Goal: Transaction & Acquisition: Purchase product/service

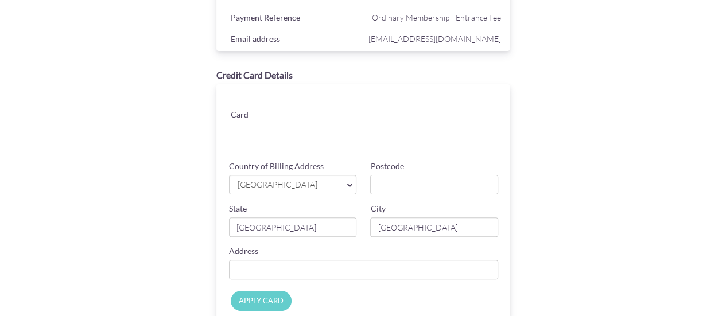
scroll to position [89, 0]
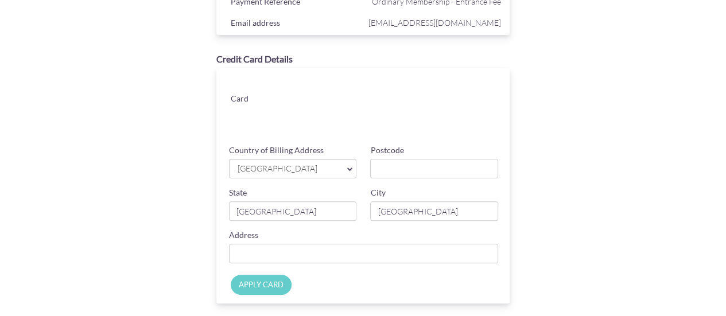
click at [330, 176] on link "[GEOGRAPHIC_DATA]" at bounding box center [293, 169] width 128 height 20
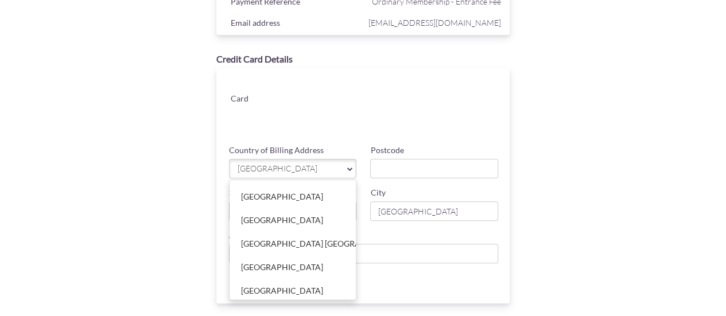
scroll to position [5495, 0]
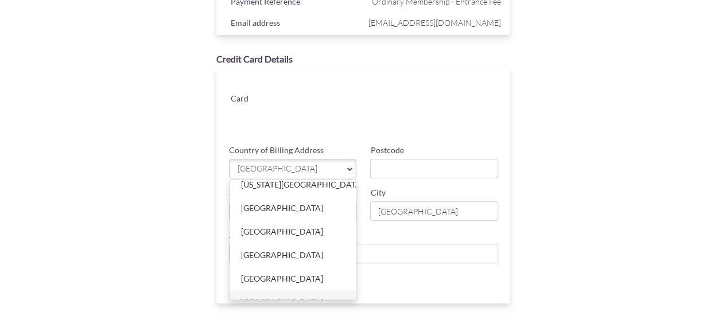
click at [273, 290] on link "[GEOGRAPHIC_DATA]" at bounding box center [293, 301] width 127 height 23
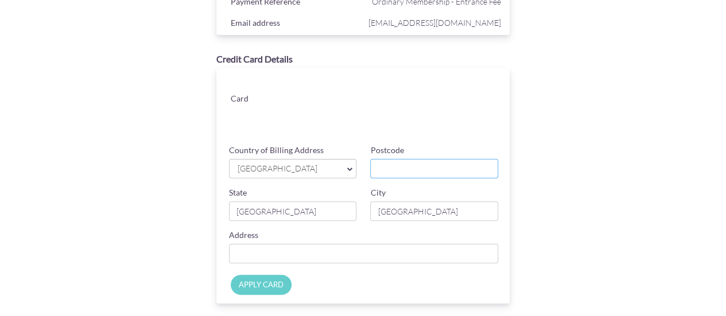
click at [414, 166] on input "Postcode" at bounding box center [434, 169] width 128 height 20
type input "73533"
type input "1532 Pearl St"
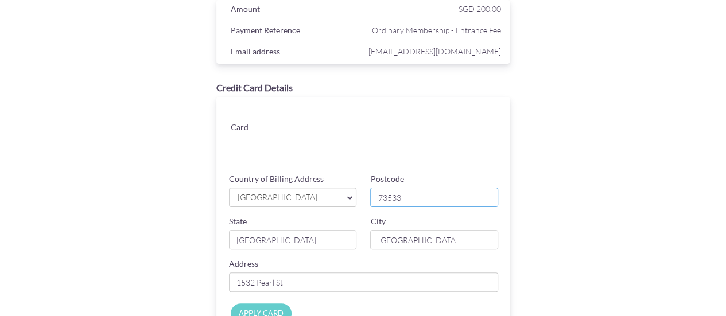
scroll to position [61, 0]
click at [261, 308] on input "APPLY CARD" at bounding box center [261, 313] width 61 height 20
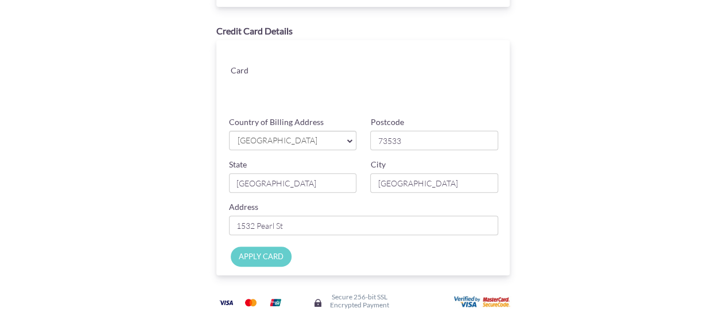
click at [272, 250] on input "APPLY CARD" at bounding box center [261, 257] width 61 height 20
type input "Applying..."
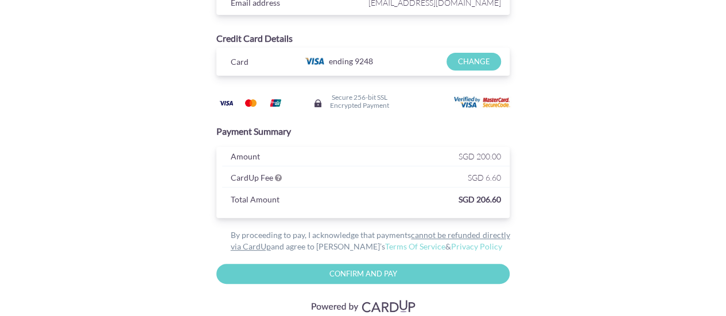
scroll to position [108, 0]
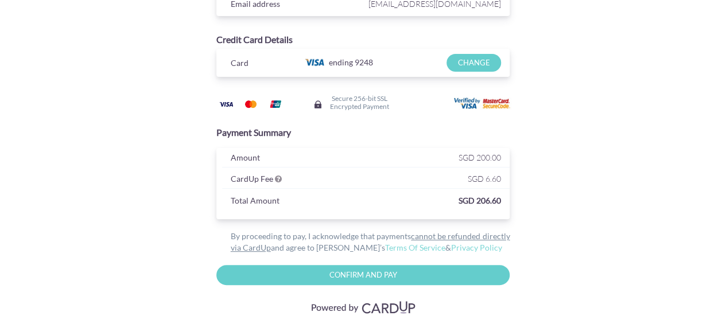
click at [355, 273] on input "Confirm and Pay" at bounding box center [363, 275] width 294 height 20
type input "Please wait..."
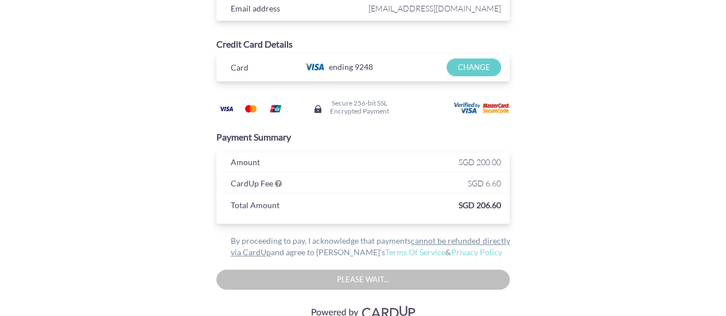
scroll to position [101, 0]
